Goal: Information Seeking & Learning: Learn about a topic

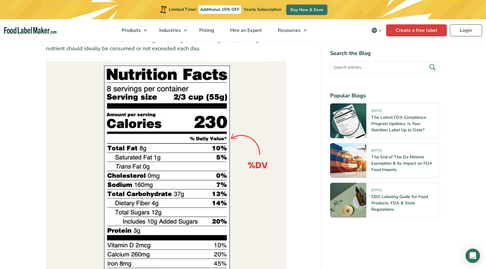
scroll to position [994, 0]
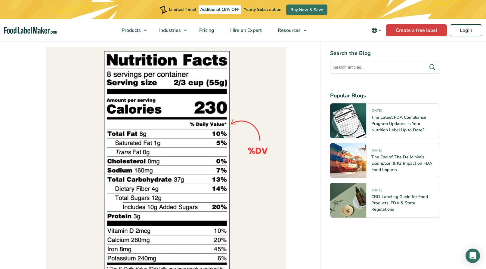
click at [341, 126] on img at bounding box center [348, 120] width 36 height 35
click at [397, 119] on link "The Latest FDA Compliance Program Updates: Is Your Nutrition Label Up to Date?" at bounding box center [398, 124] width 55 height 18
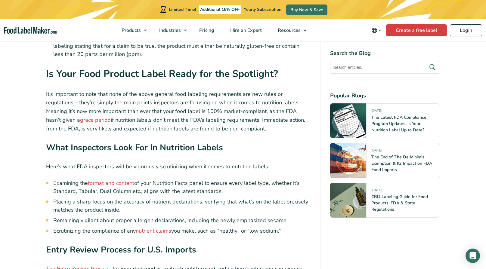
scroll to position [1316, 0]
